Goal: Task Accomplishment & Management: Complete application form

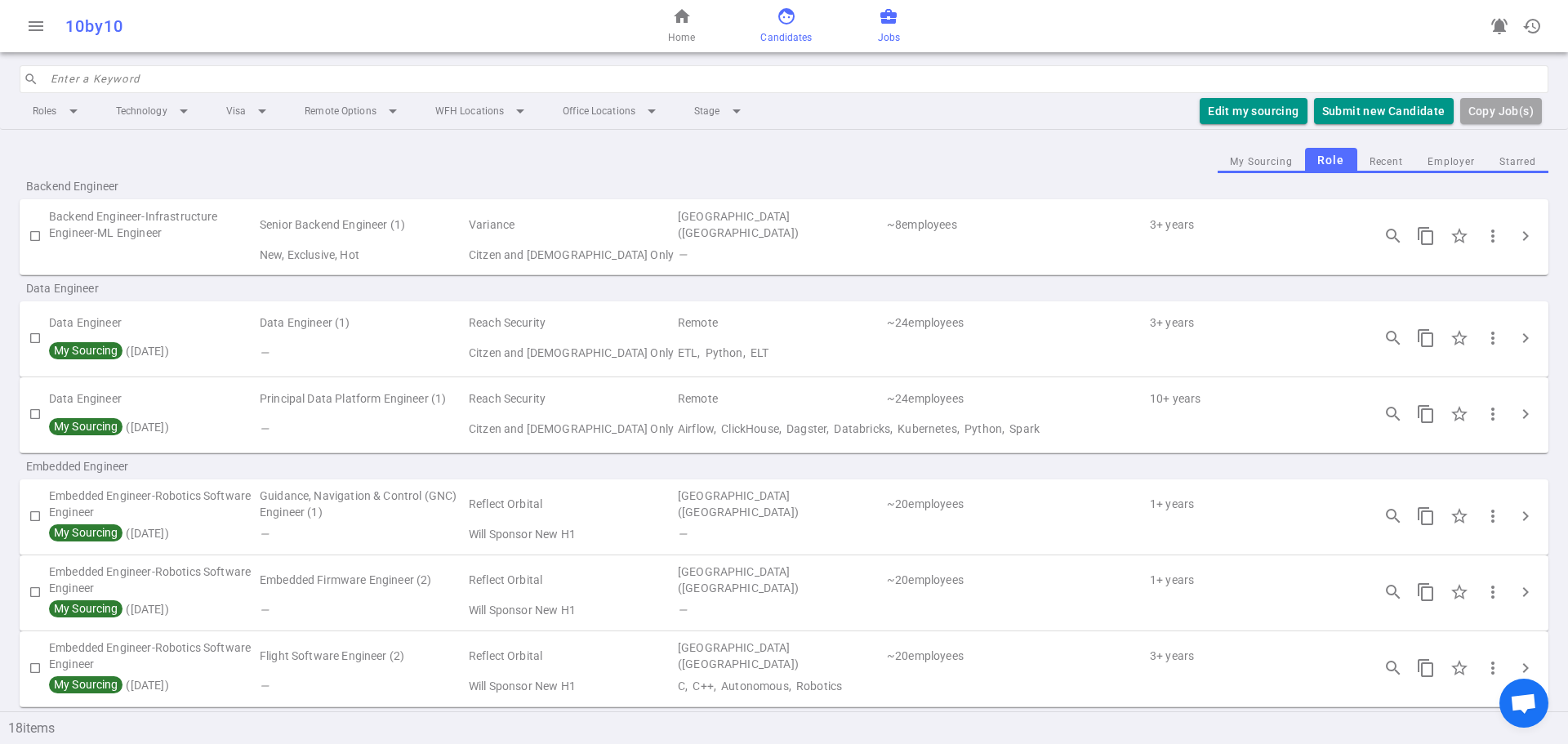
click at [777, 22] on span "face" at bounding box center [786, 16] width 19 height 19
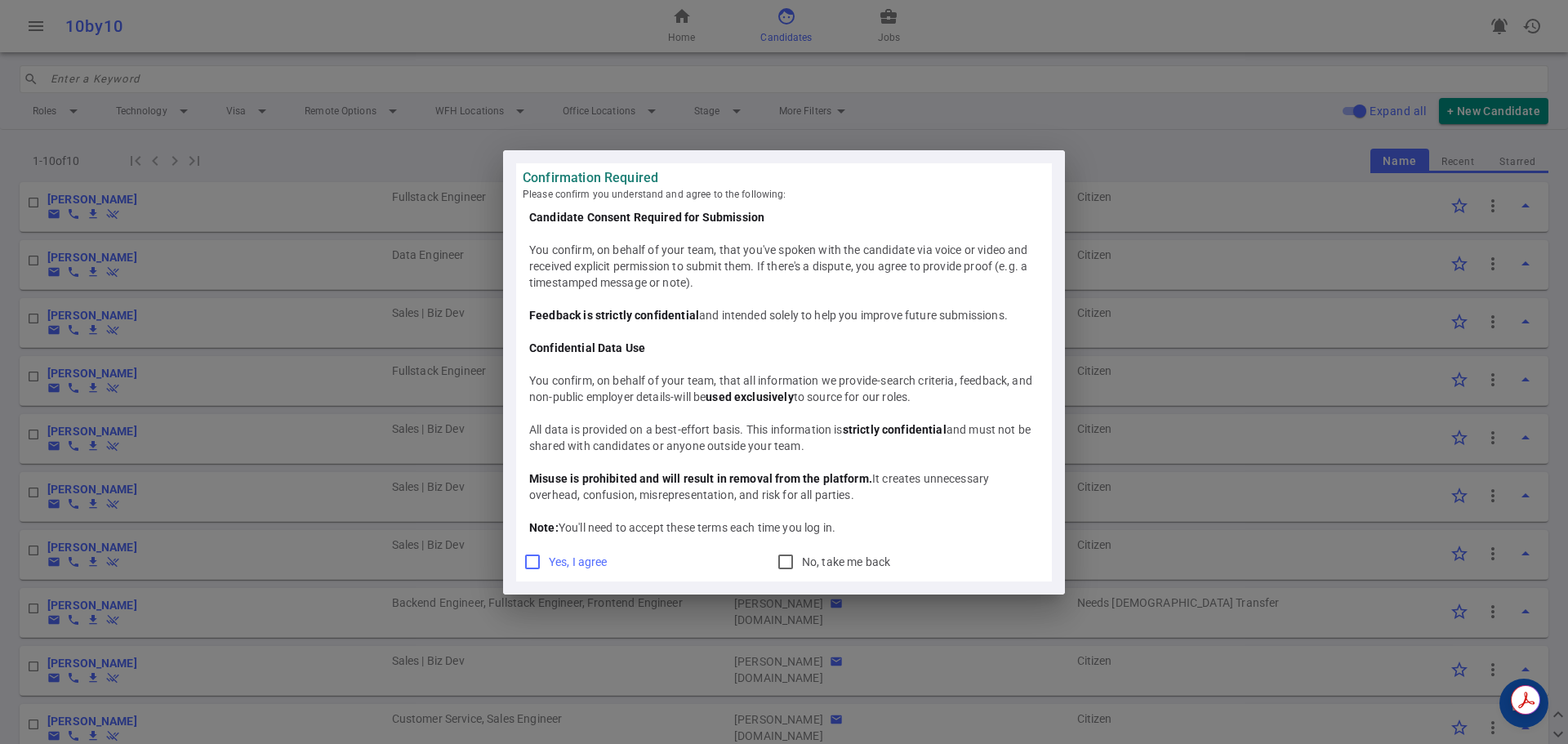
click at [557, 562] on span "Yes, I agree" at bounding box center [579, 561] width 59 height 13
click at [542, 562] on input "Yes, I agree" at bounding box center [532, 562] width 19 height 19
checkbox input "true"
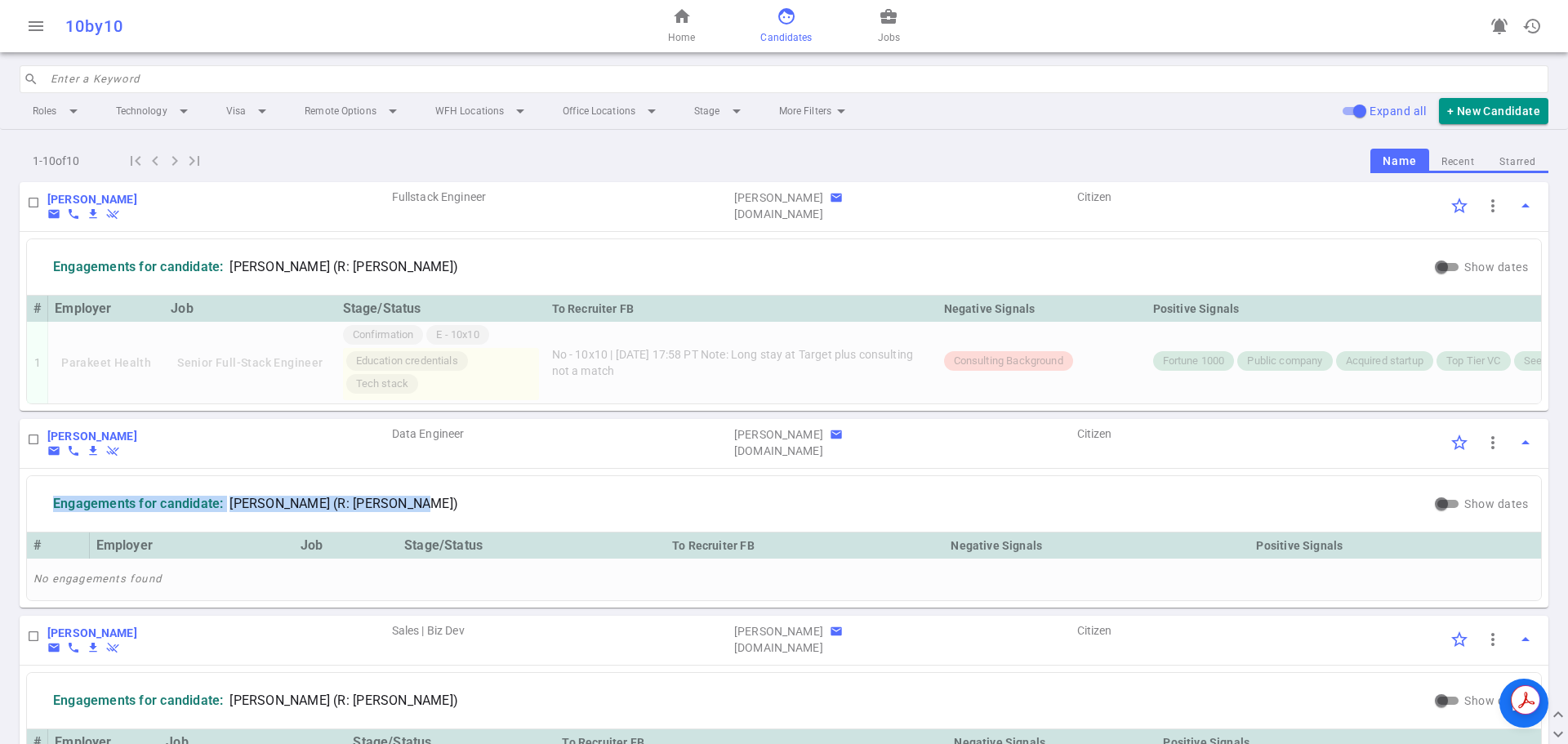
drag, startPoint x: 49, startPoint y: 515, endPoint x: 468, endPoint y: 514, distance: 419.0
click at [468, 514] on div "Engagements for candidate: [PERSON_NAME] (R: [PERSON_NAME])" at bounding box center [733, 504] width 1398 height 42
click at [72, 443] on b "[PERSON_NAME]" at bounding box center [92, 435] width 90 height 13
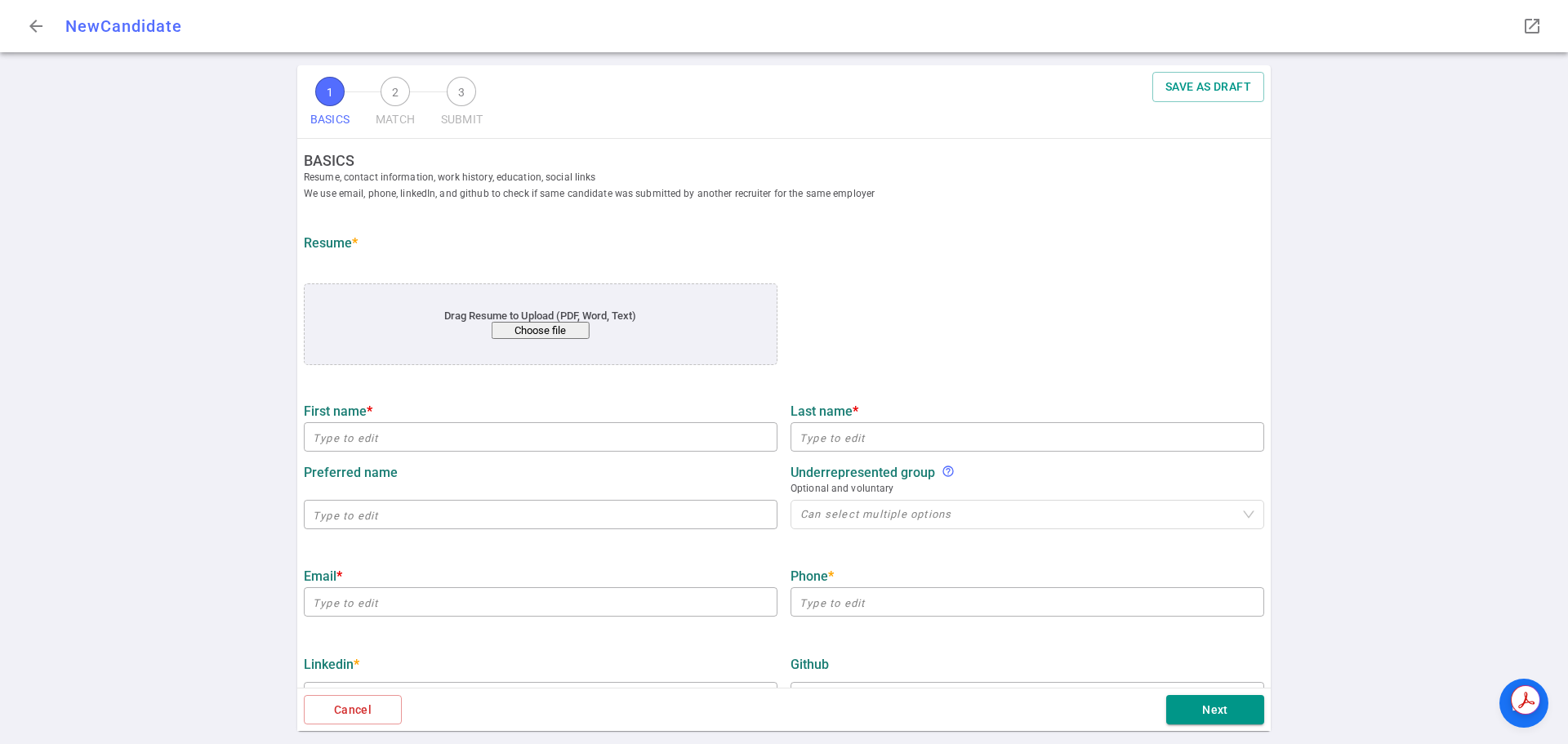
type input "[PERSON_NAME]"
type input "[EMAIL_ADDRESS][DOMAIN_NAME]"
type input "[PHONE_NUMBER]"
type input "[URL][DOMAIN_NAME]"
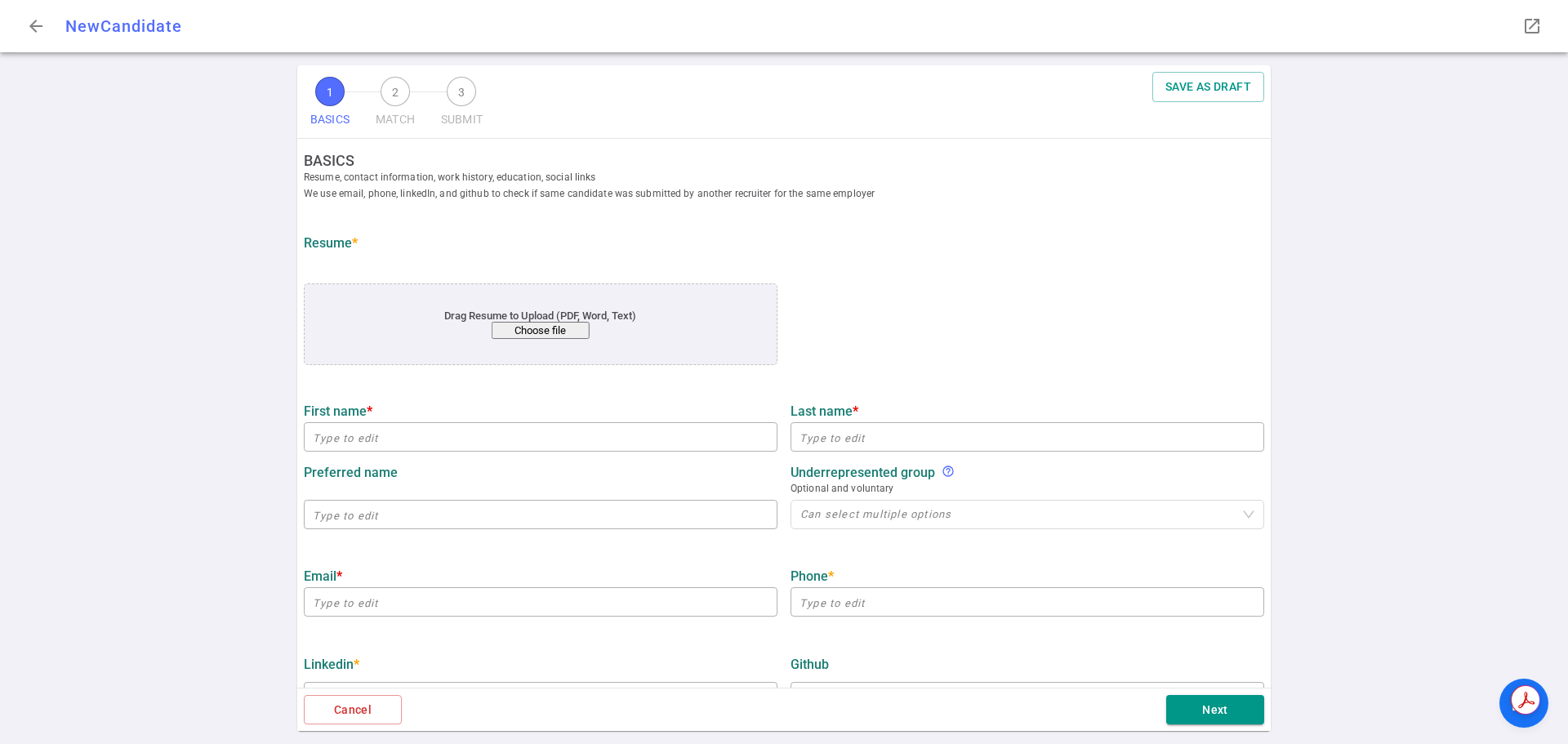
type input "Mequilibrium"
type textarea "Data Engineer"
type input "5.2"
type input "4"
type input "[GEOGRAPHIC_DATA][US_STATE]"
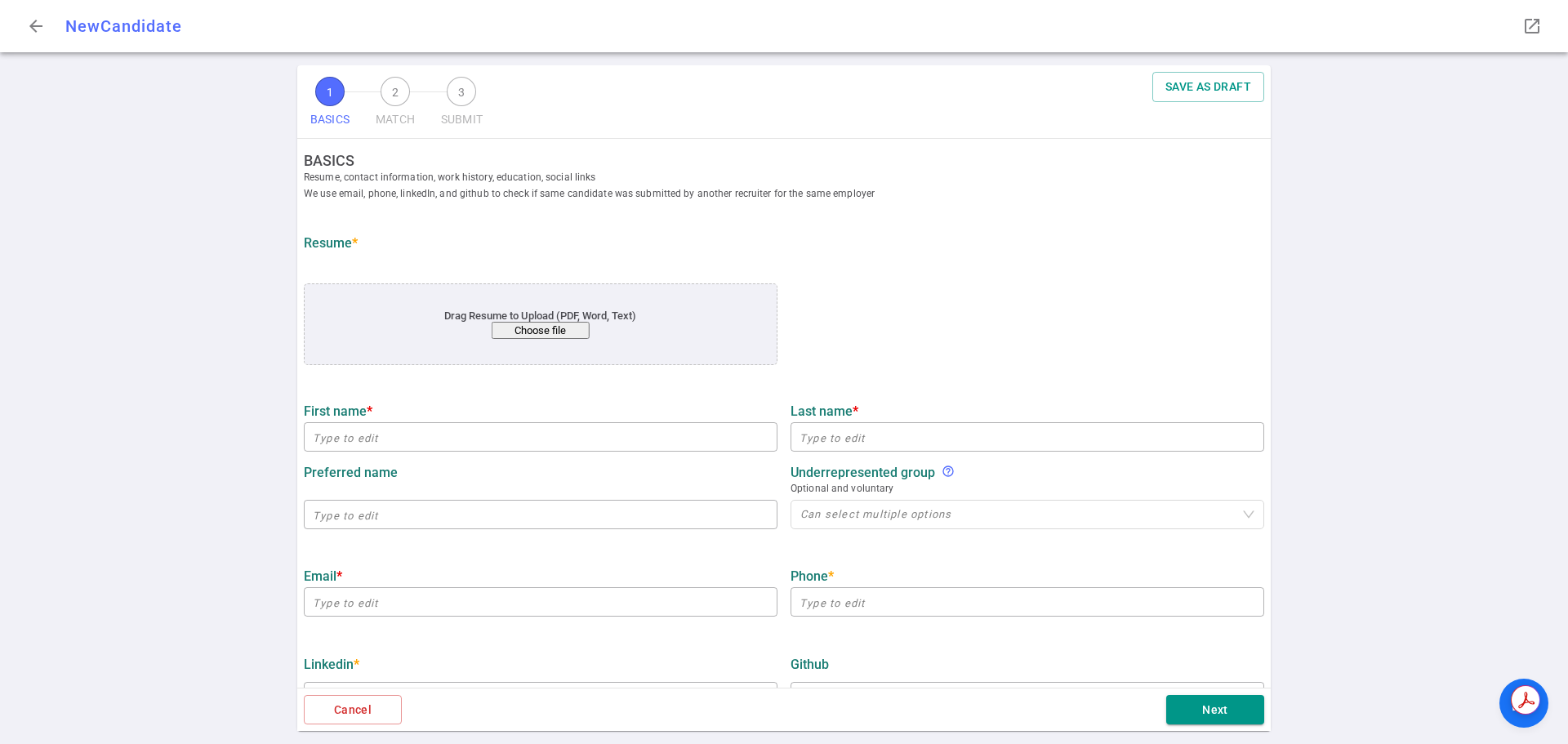
type input "Economics"
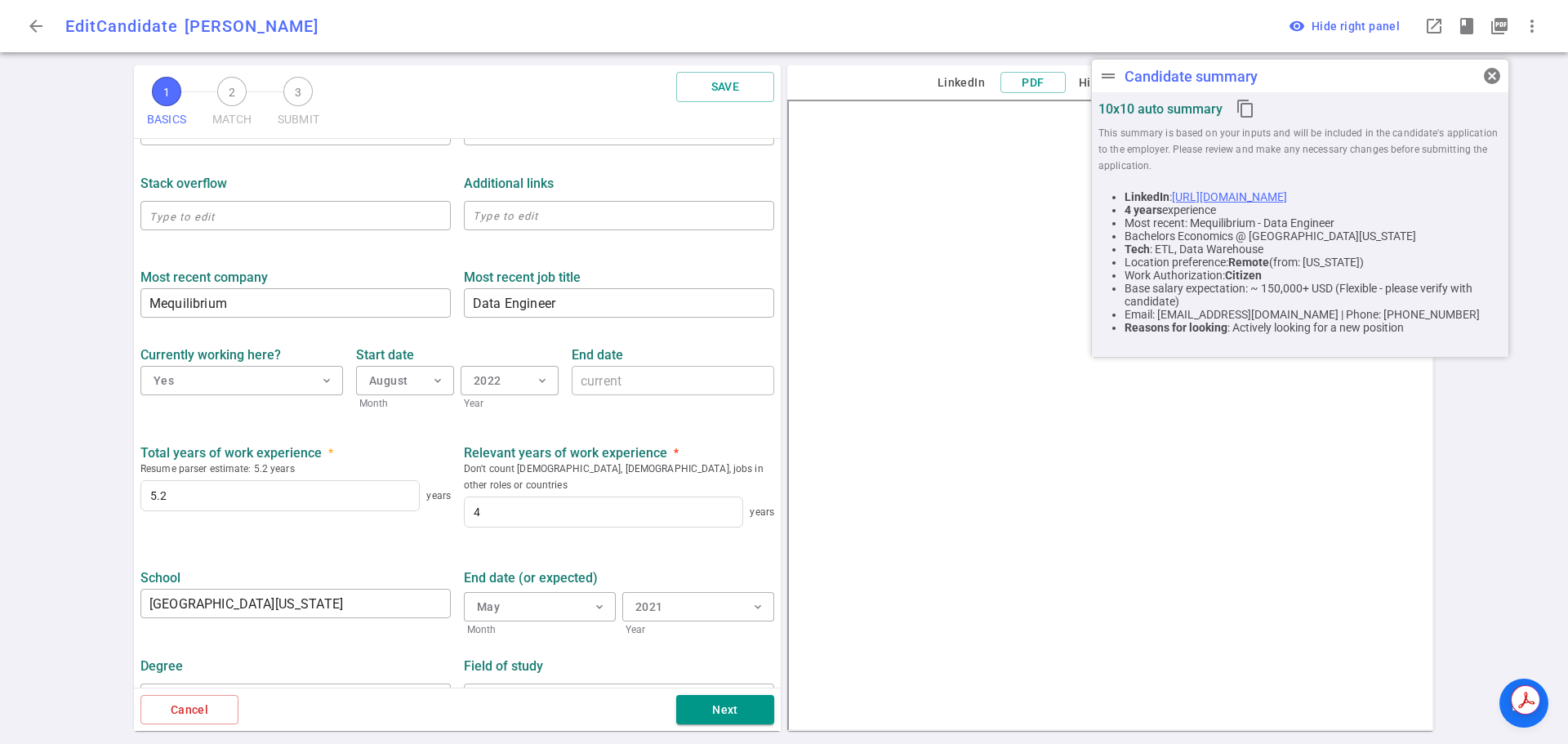
scroll to position [587, 0]
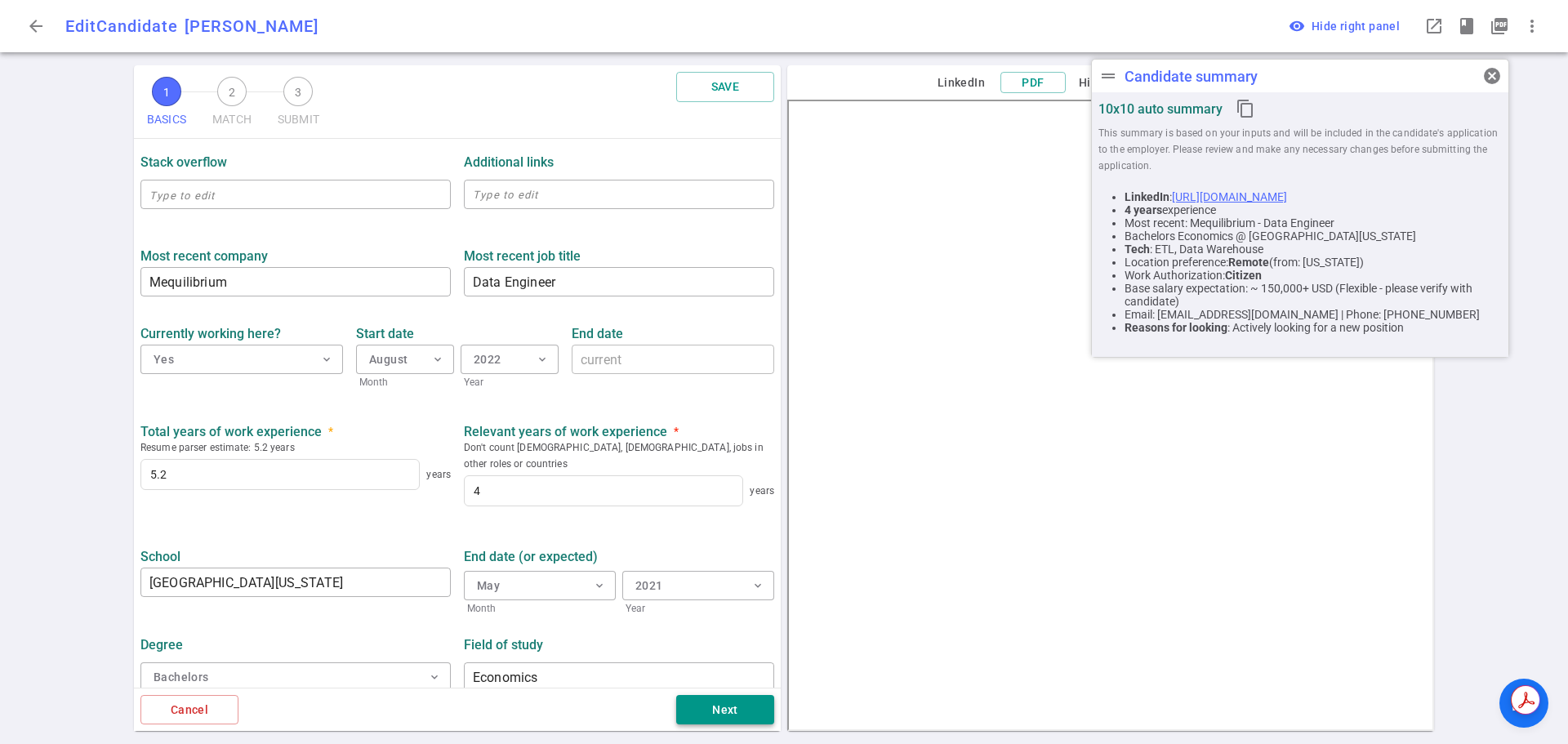
click at [730, 720] on button "Next" at bounding box center [725, 710] width 98 height 30
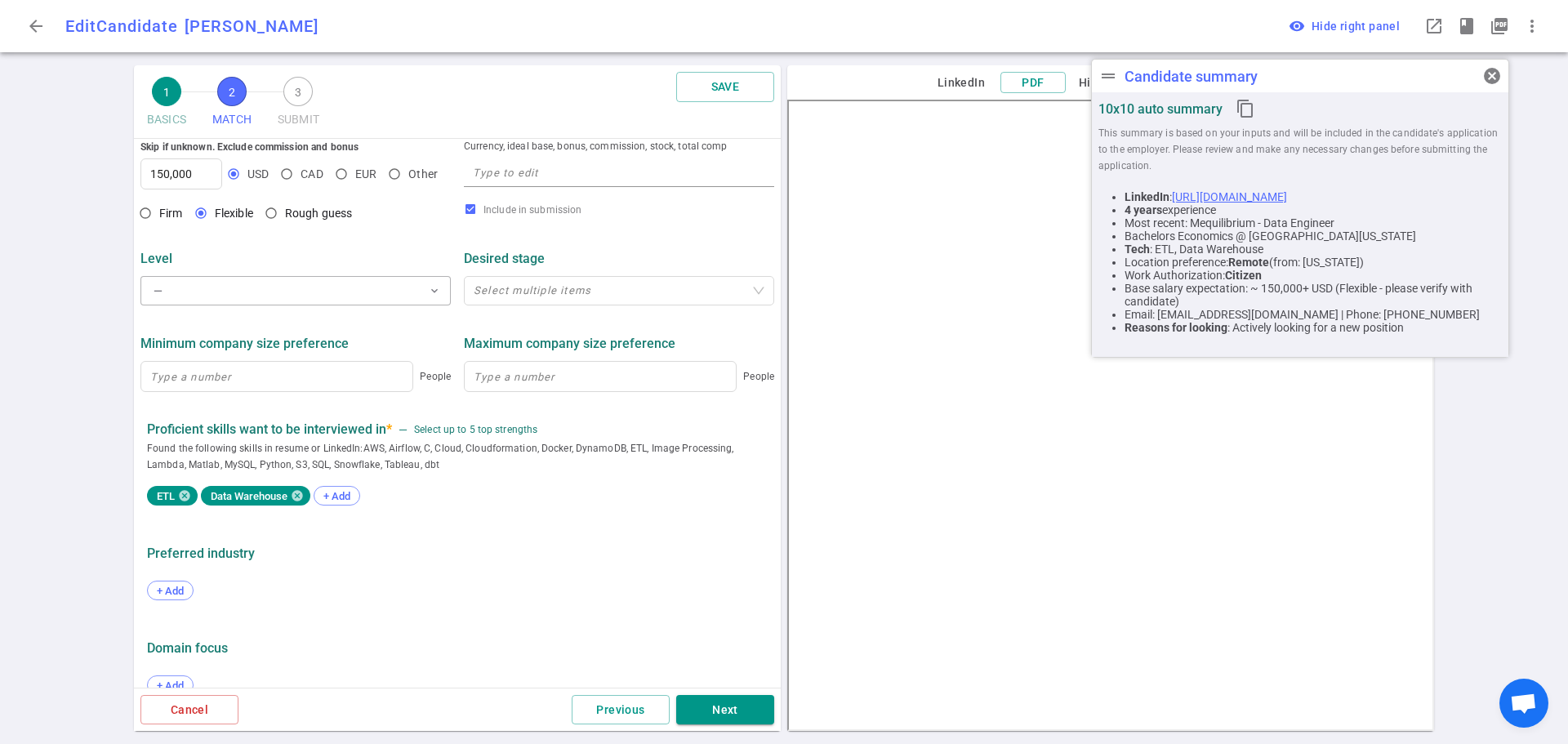
scroll to position [704, 0]
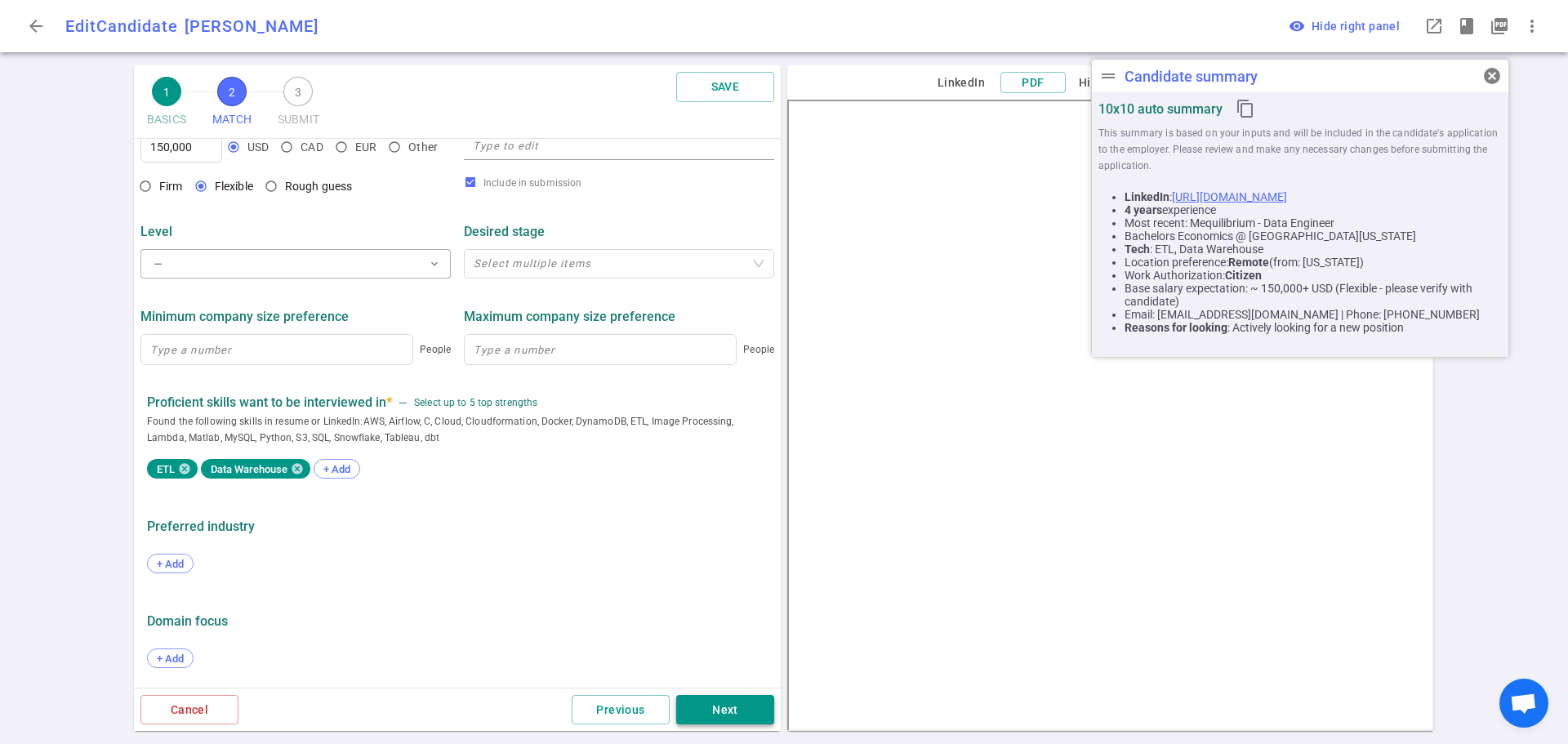
click at [725, 709] on button "Next" at bounding box center [725, 710] width 98 height 30
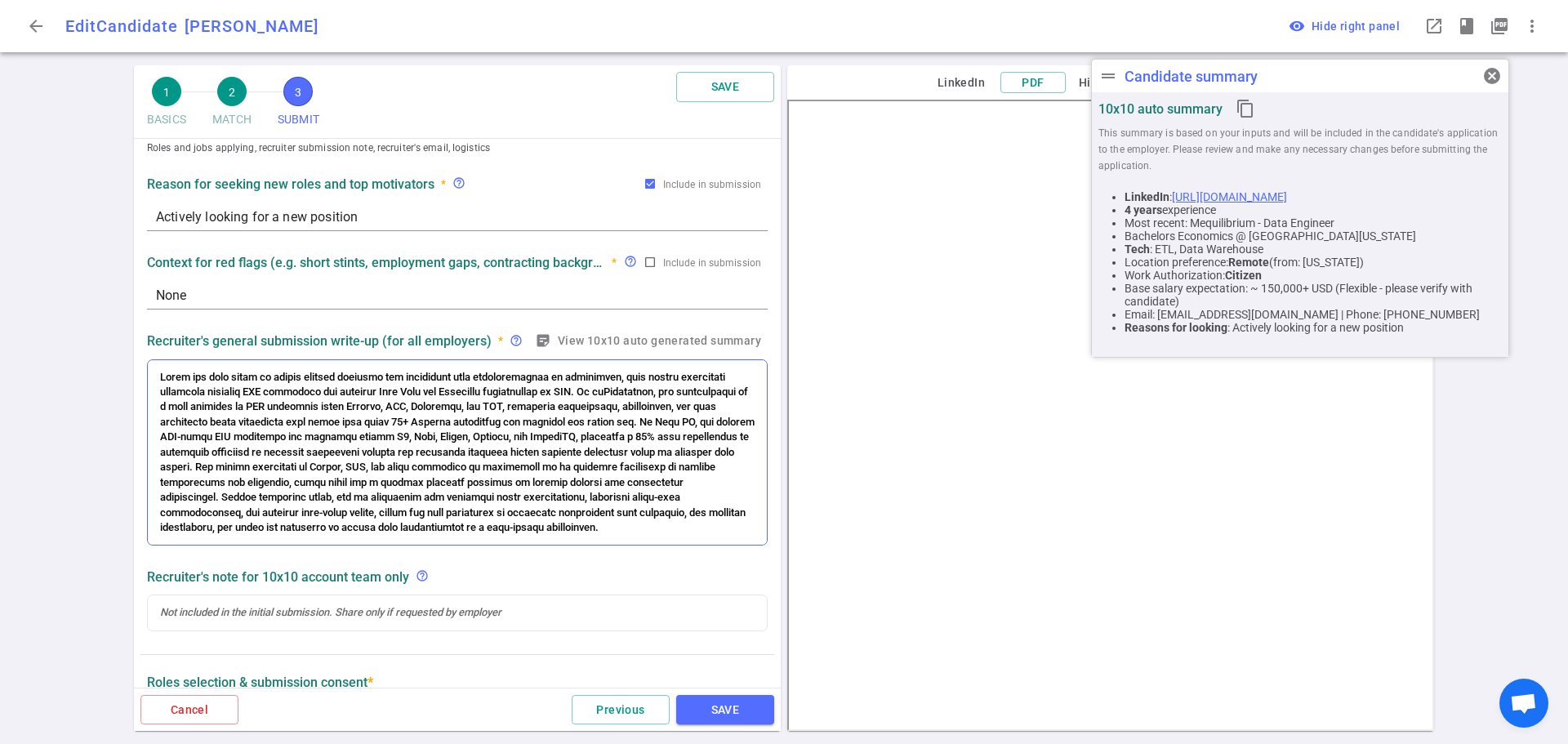
scroll to position [408, 0]
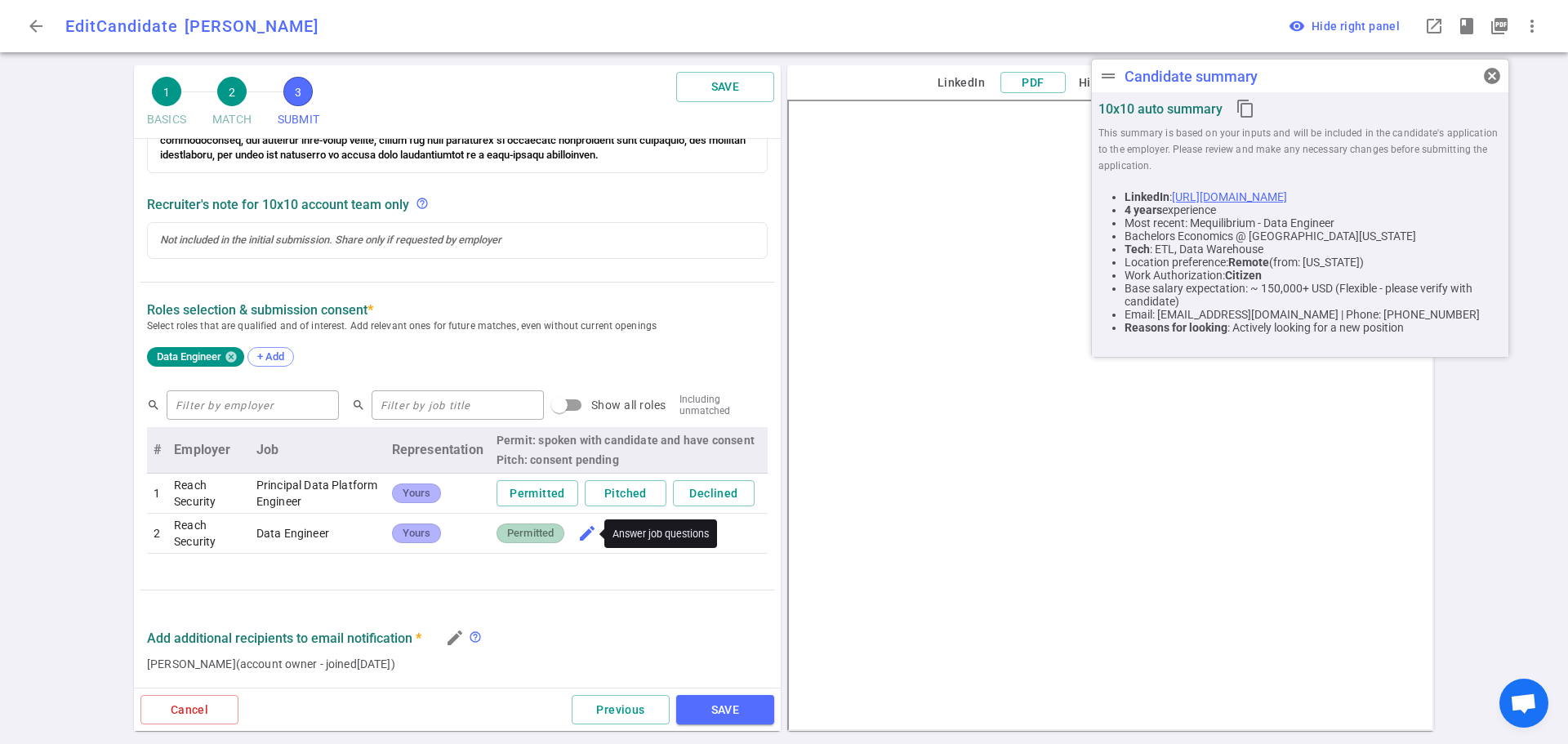
click at [578, 534] on span "edit" at bounding box center [587, 533] width 19 height 19
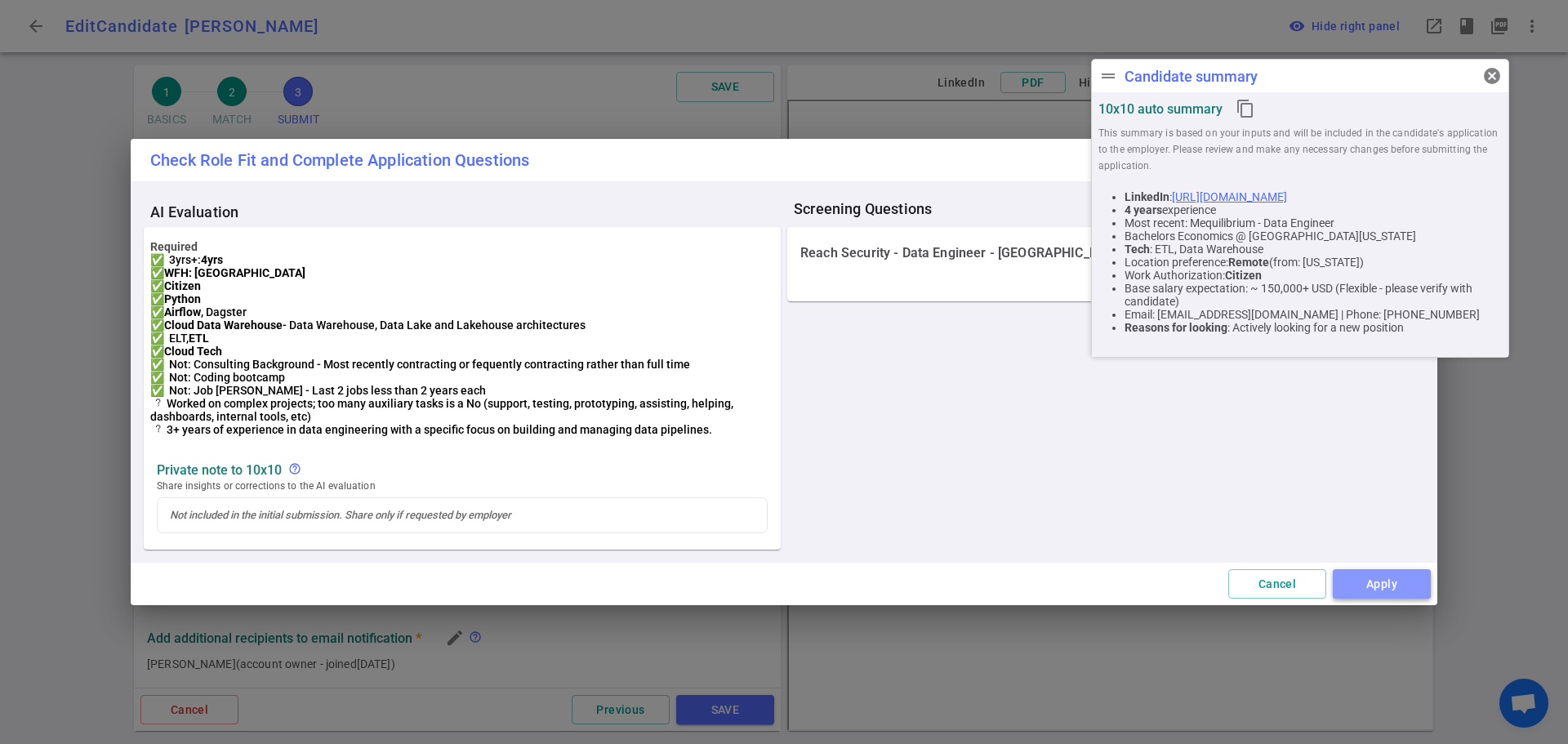
click at [1383, 599] on button "Apply" at bounding box center [1382, 585] width 98 height 30
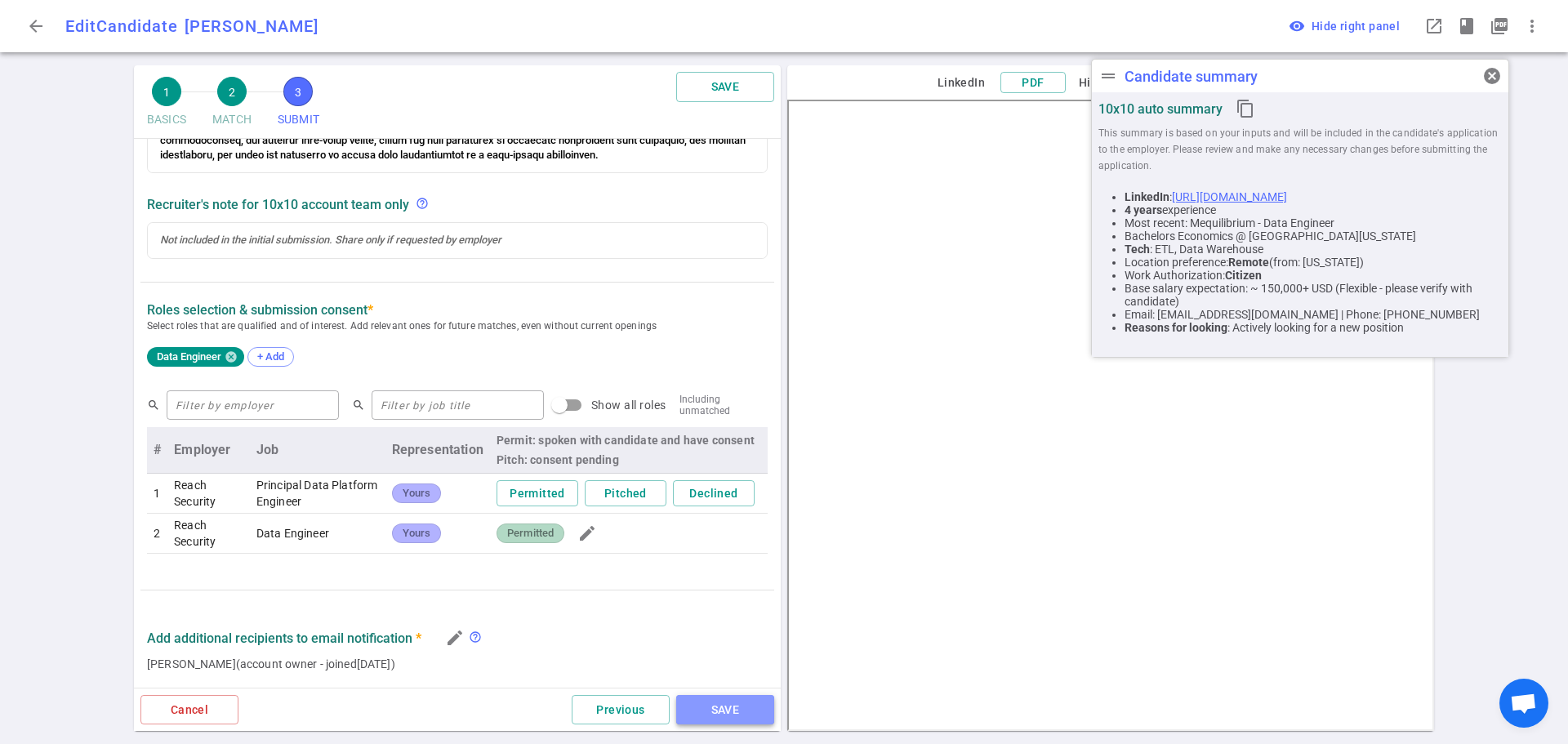
click at [734, 709] on button "SAVE" at bounding box center [725, 710] width 98 height 30
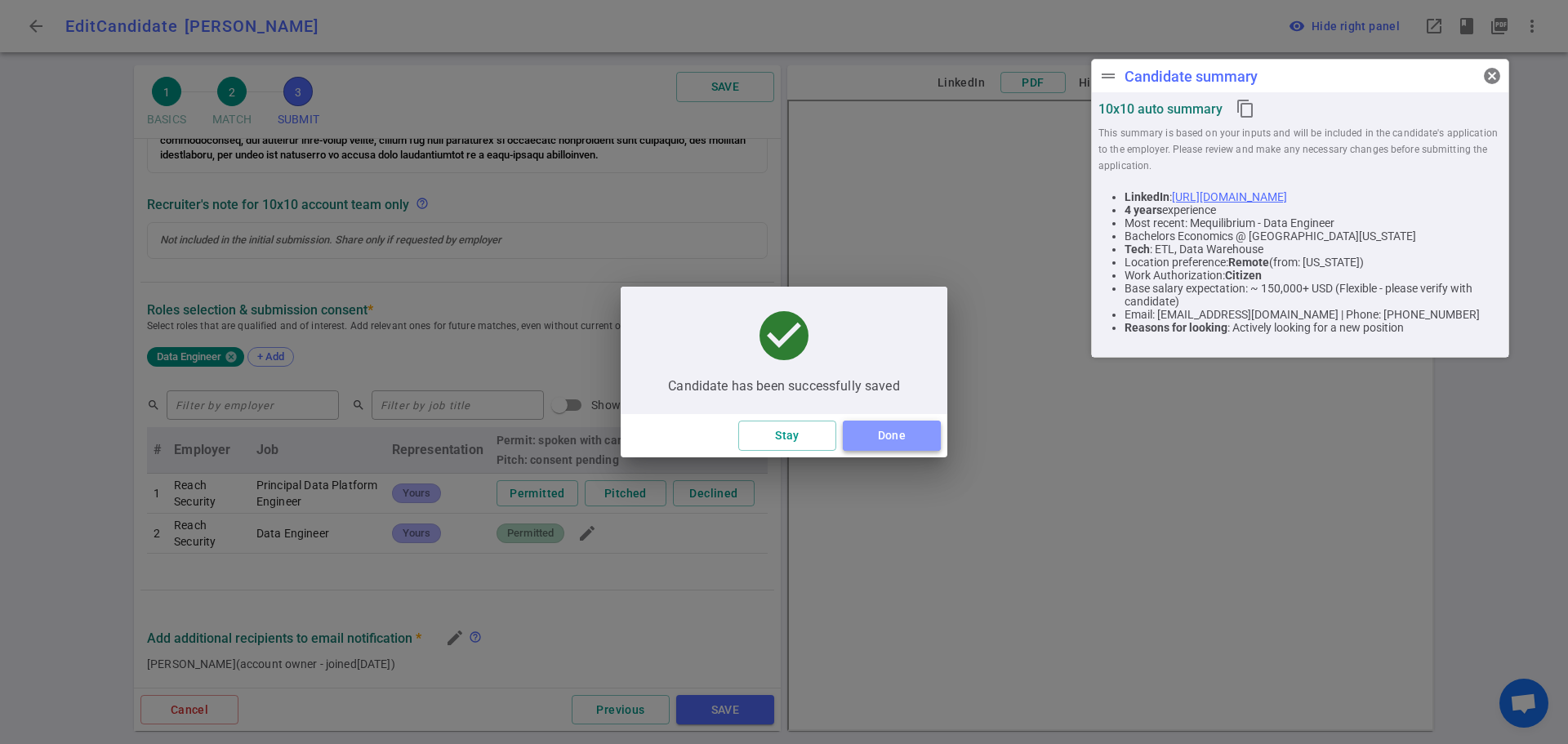
click at [855, 441] on button "Done" at bounding box center [892, 436] width 98 height 30
